Goal: Task Accomplishment & Management: Manage account settings

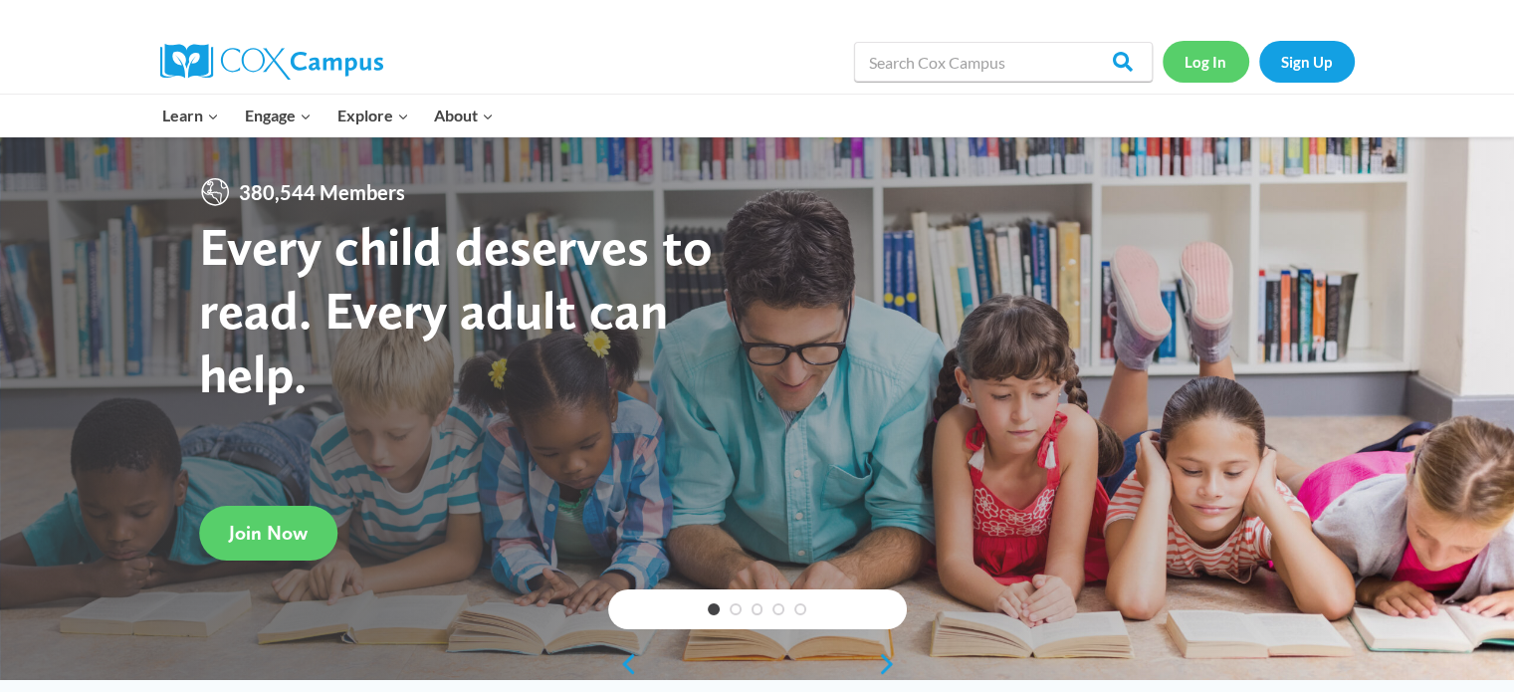
click at [1187, 63] on link "Log In" at bounding box center [1206, 61] width 87 height 41
click at [1196, 59] on link "Log In" at bounding box center [1206, 61] width 87 height 41
